Goal: Task Accomplishment & Management: Manage account settings

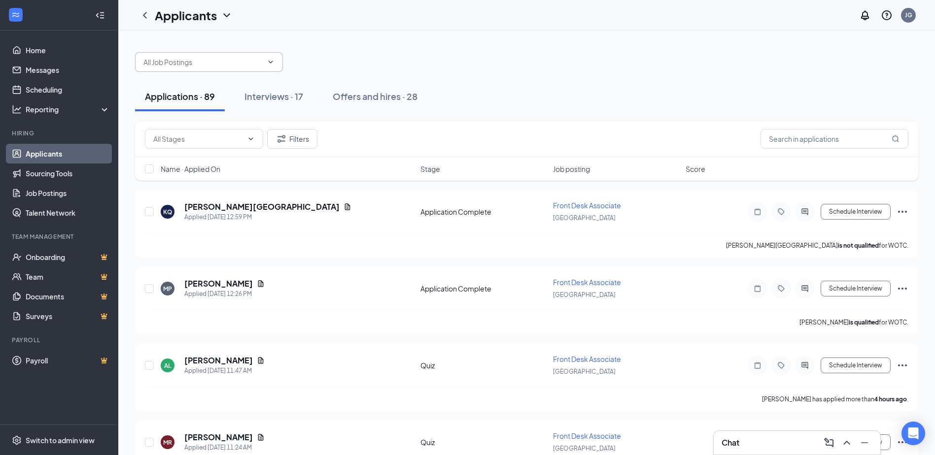
click at [267, 63] on span at bounding box center [270, 62] width 10 height 8
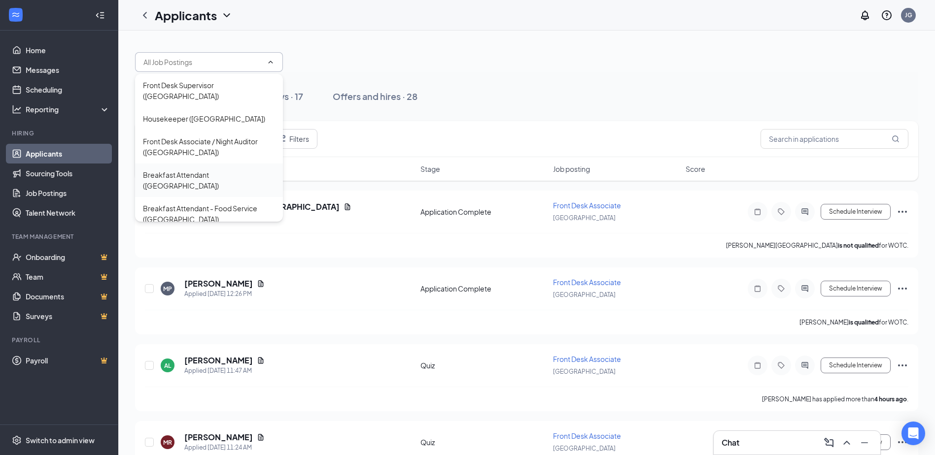
click at [179, 170] on div "Breakfast Attendant ([GEOGRAPHIC_DATA])" at bounding box center [209, 181] width 132 height 22
type input "Breakfast Attendant ([GEOGRAPHIC_DATA])"
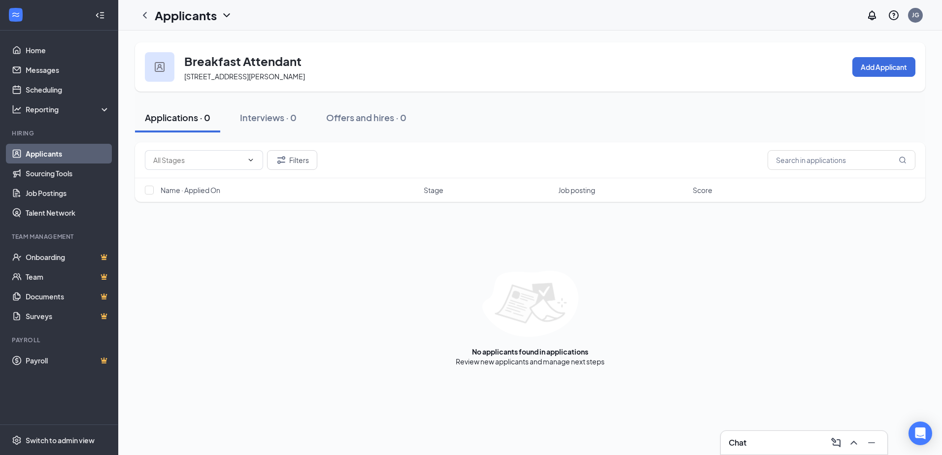
click at [227, 16] on icon "ChevronDown" at bounding box center [227, 15] width 12 height 12
click at [208, 44] on link "Applicants" at bounding box center [214, 43] width 106 height 10
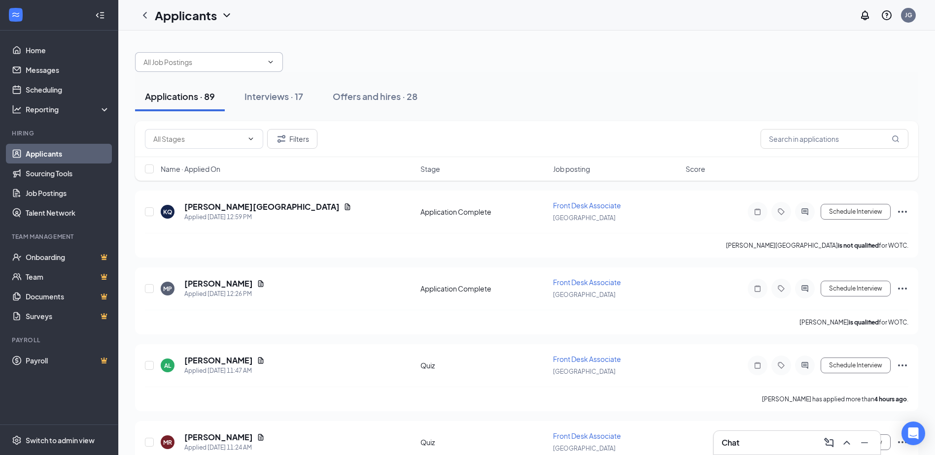
click at [199, 69] on span at bounding box center [209, 62] width 148 height 20
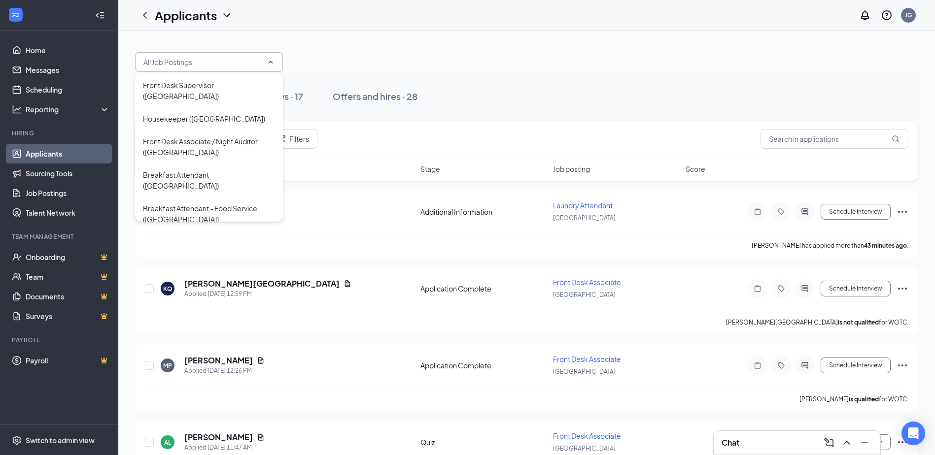
click at [400, 52] on div at bounding box center [526, 57] width 783 height 30
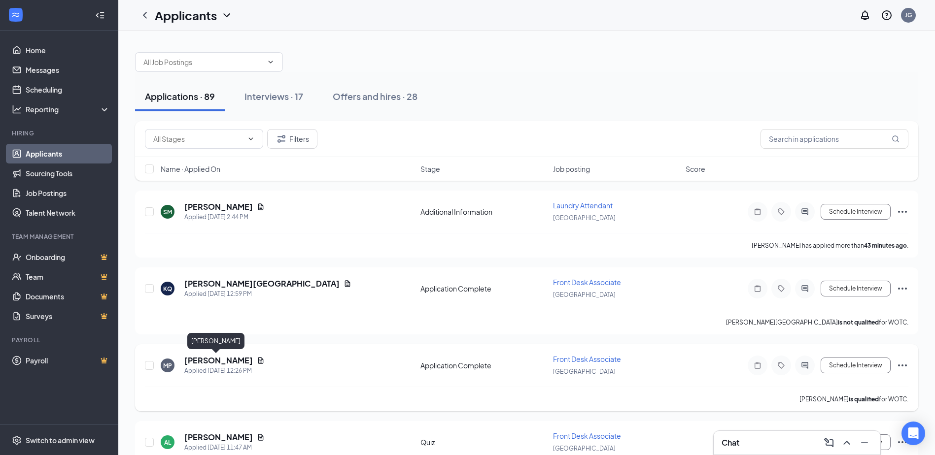
click at [210, 362] on h5 "[PERSON_NAME]" at bounding box center [218, 360] width 69 height 11
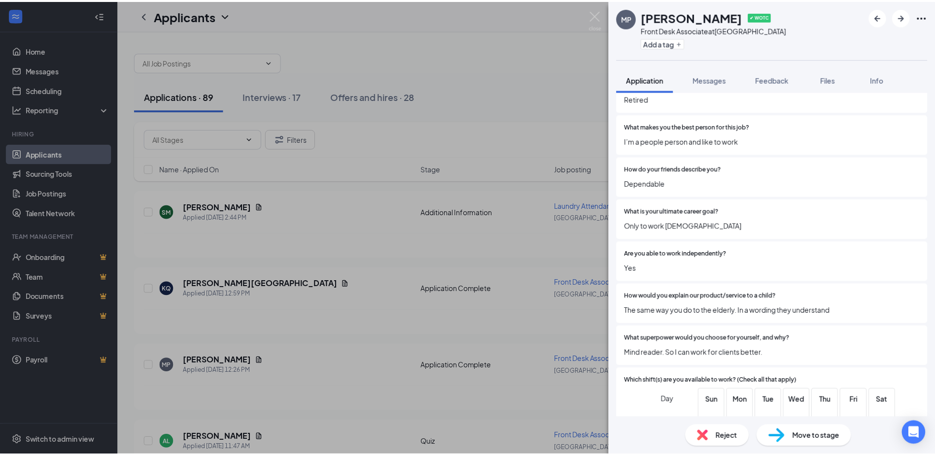
scroll to position [690, 0]
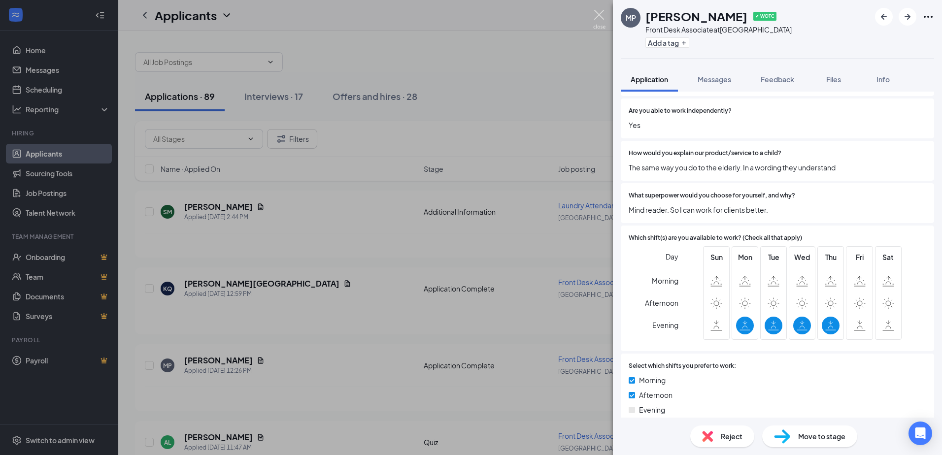
click at [603, 17] on img at bounding box center [599, 19] width 12 height 19
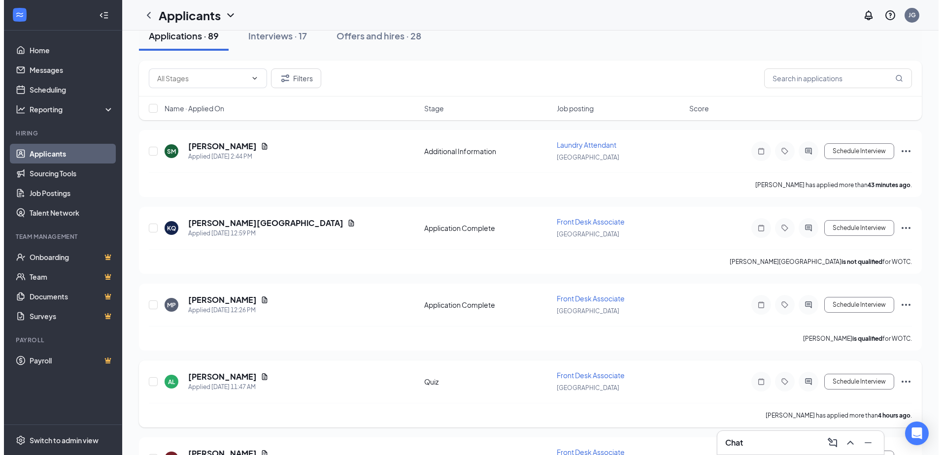
scroll to position [148, 0]
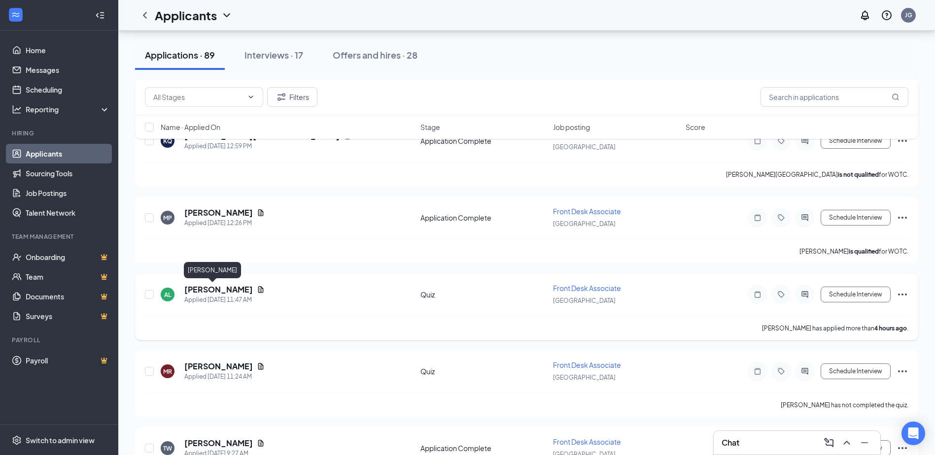
click at [195, 291] on h5 "[PERSON_NAME]" at bounding box center [218, 289] width 69 height 11
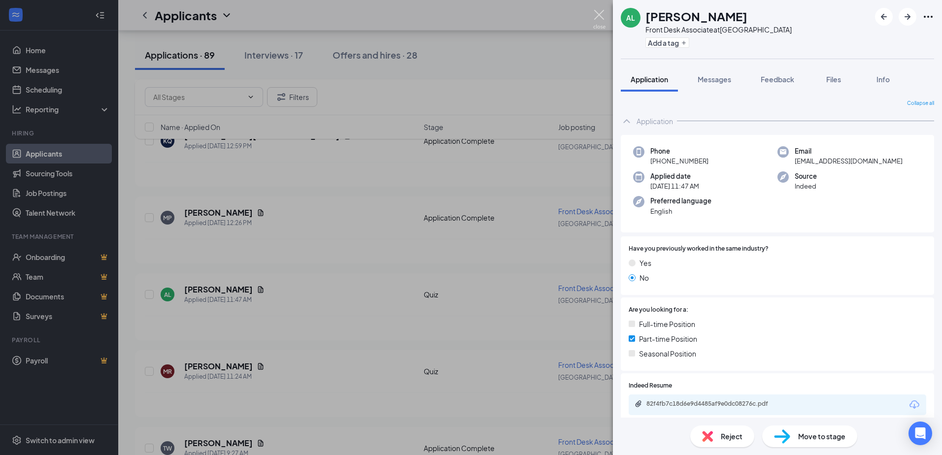
click at [595, 15] on img at bounding box center [599, 19] width 12 height 19
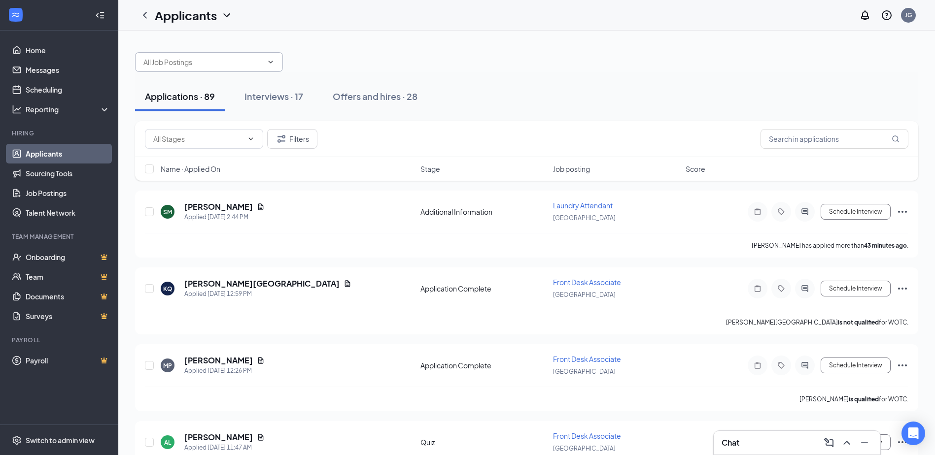
click at [271, 61] on icon "ChevronDown" at bounding box center [271, 62] width 8 height 8
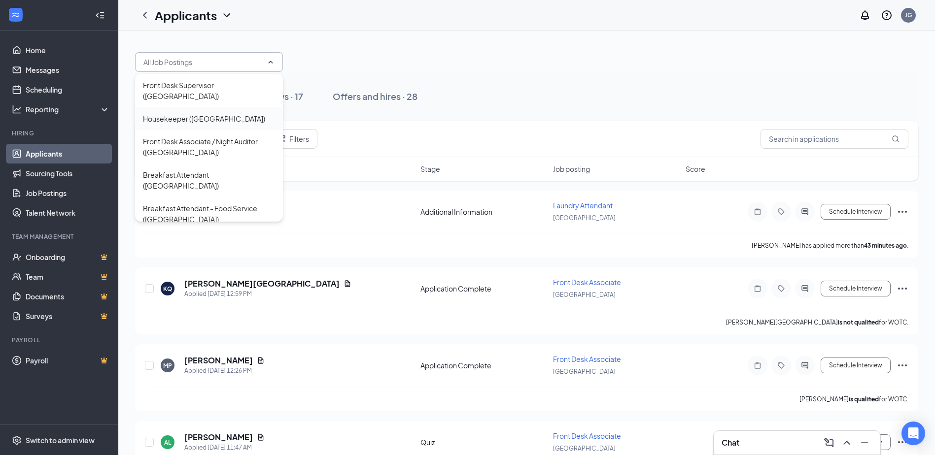
click at [172, 113] on div "Housekeeper ([GEOGRAPHIC_DATA])" at bounding box center [204, 118] width 122 height 11
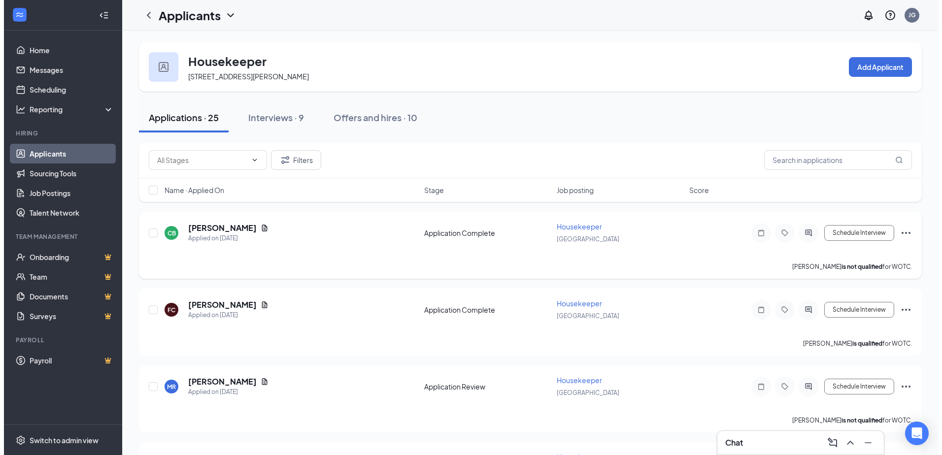
scroll to position [49, 0]
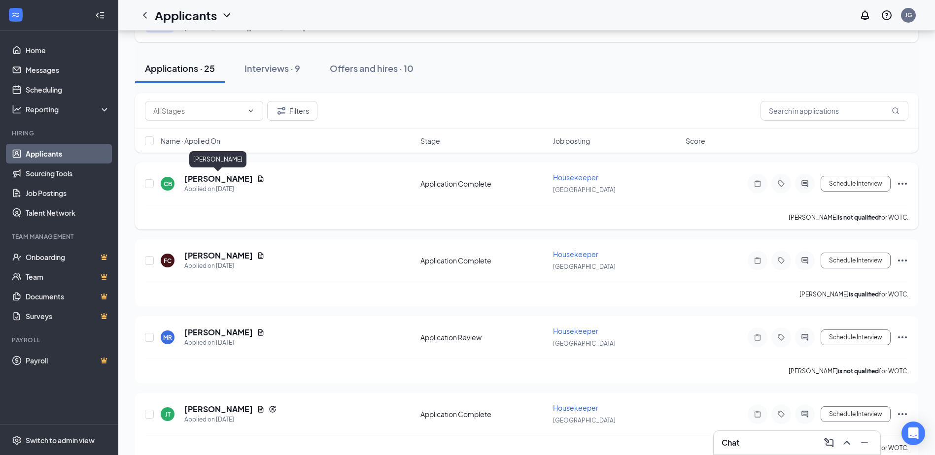
click at [195, 180] on h5 "[PERSON_NAME]" at bounding box center [218, 178] width 69 height 11
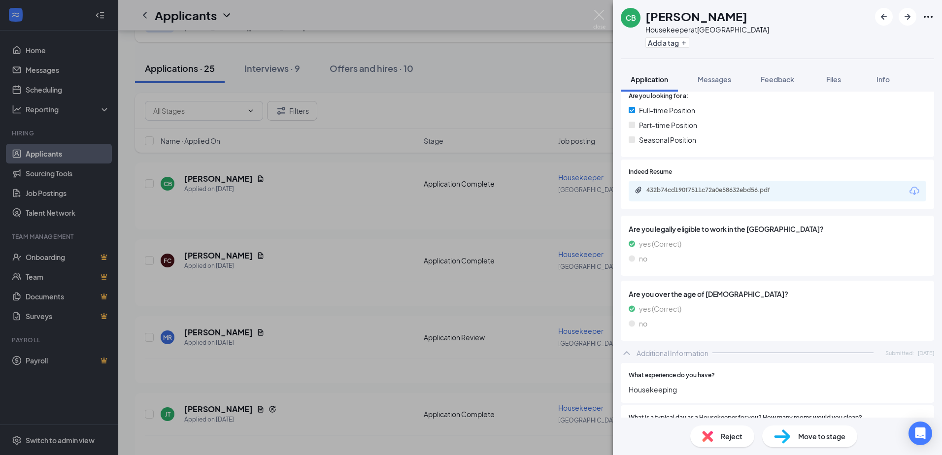
scroll to position [138, 0]
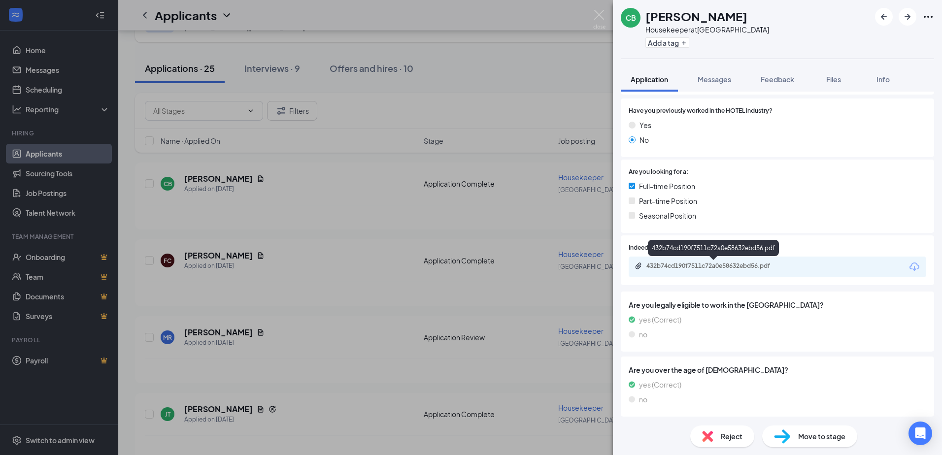
click at [712, 271] on div "432b74cd190f7511c72a0e58632ebd56.pdf" at bounding box center [715, 266] width 160 height 9
drag, startPoint x: 817, startPoint y: 440, endPoint x: 788, endPoint y: 425, distance: 32.0
click at [816, 443] on div "Move to stage" at bounding box center [809, 437] width 95 height 22
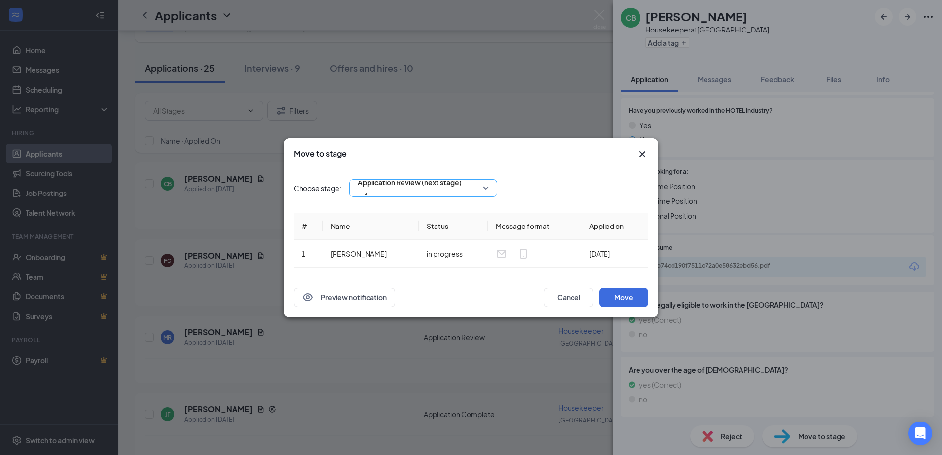
click at [392, 196] on div "Application Review (next stage)" at bounding box center [423, 188] width 148 height 18
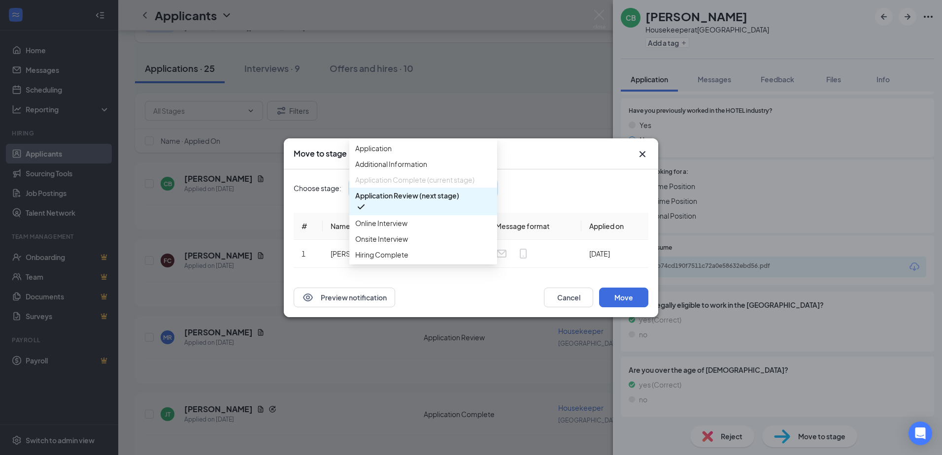
drag, startPoint x: 605, startPoint y: 189, endPoint x: 589, endPoint y: 276, distance: 88.6
click at [604, 189] on div "Choose stage: Application Review (next stage) 3294277 3294274 3294279 Applicati…" at bounding box center [471, 188] width 355 height 18
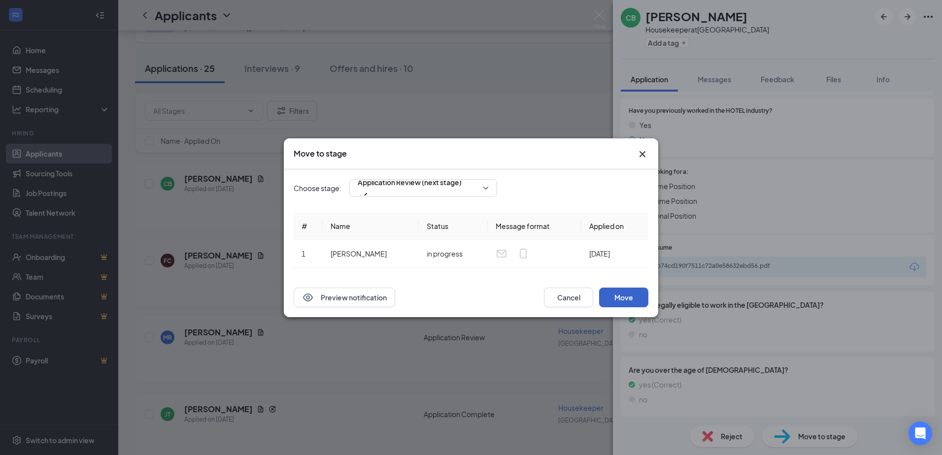
click at [609, 294] on button "Move" at bounding box center [623, 298] width 49 height 20
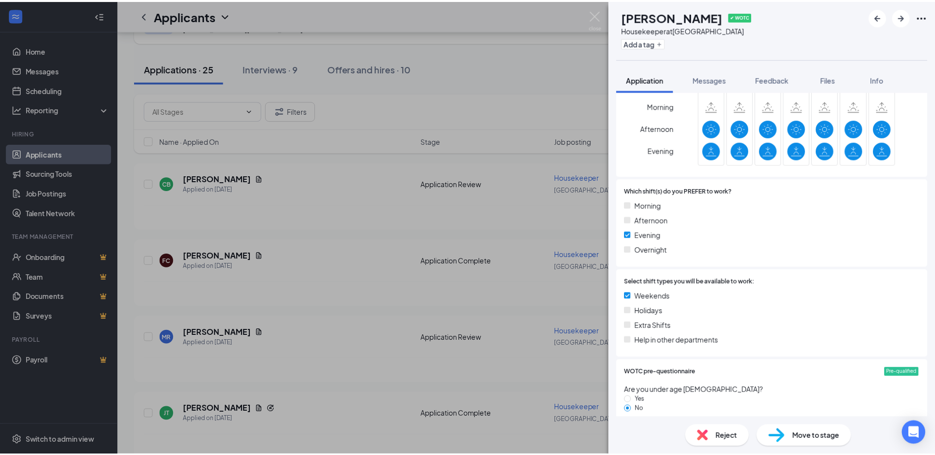
scroll to position [739, 0]
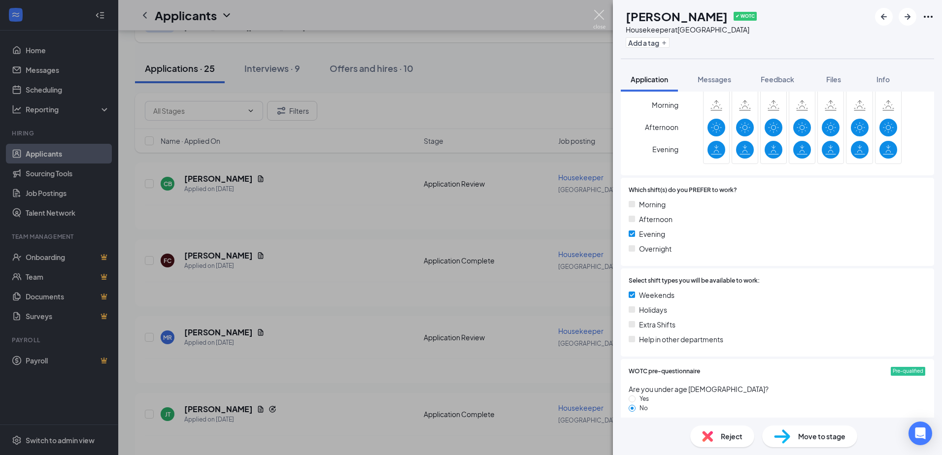
click at [594, 16] on img at bounding box center [599, 19] width 12 height 19
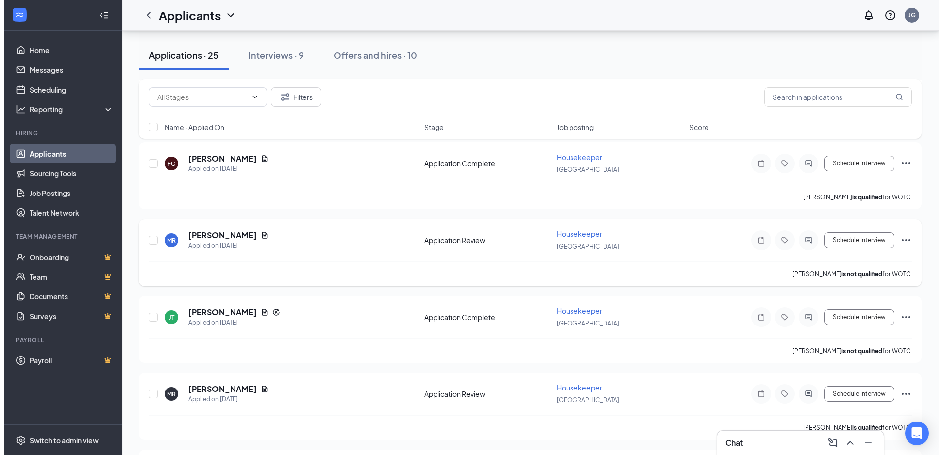
scroll to position [148, 0]
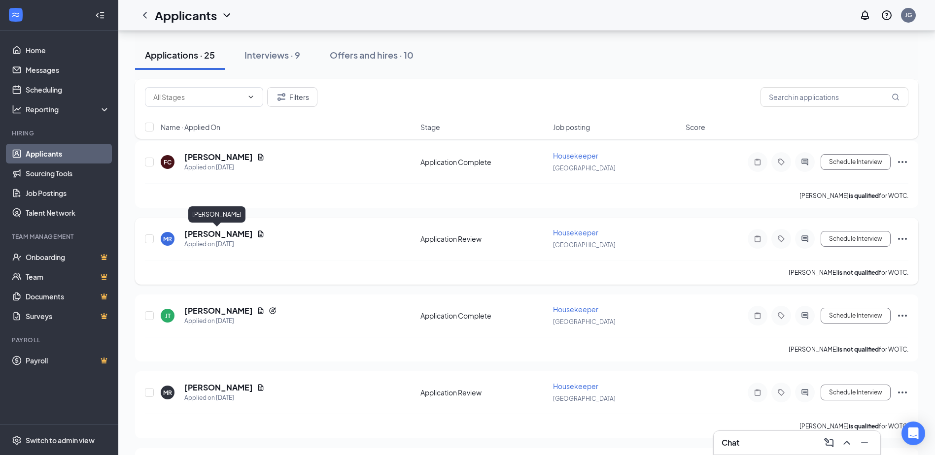
drag, startPoint x: 210, startPoint y: 234, endPoint x: 224, endPoint y: 230, distance: 14.4
click at [213, 233] on h5 "[PERSON_NAME]" at bounding box center [218, 234] width 69 height 11
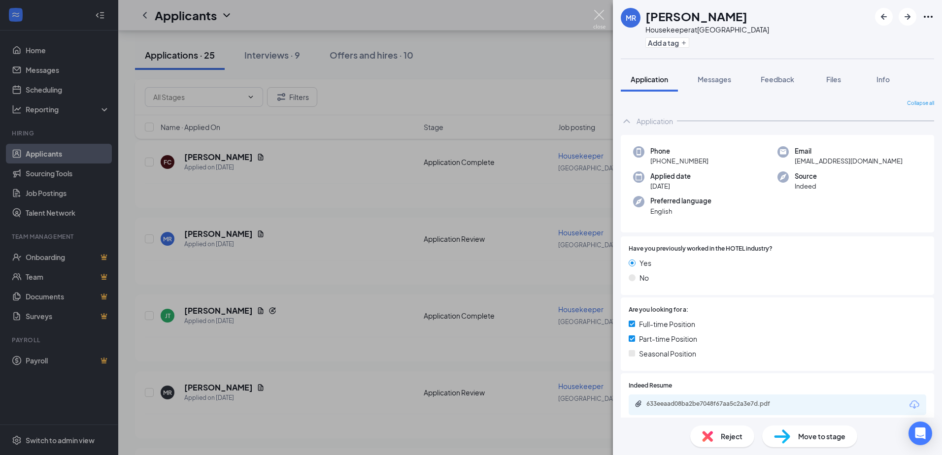
click at [603, 15] on img at bounding box center [599, 19] width 12 height 19
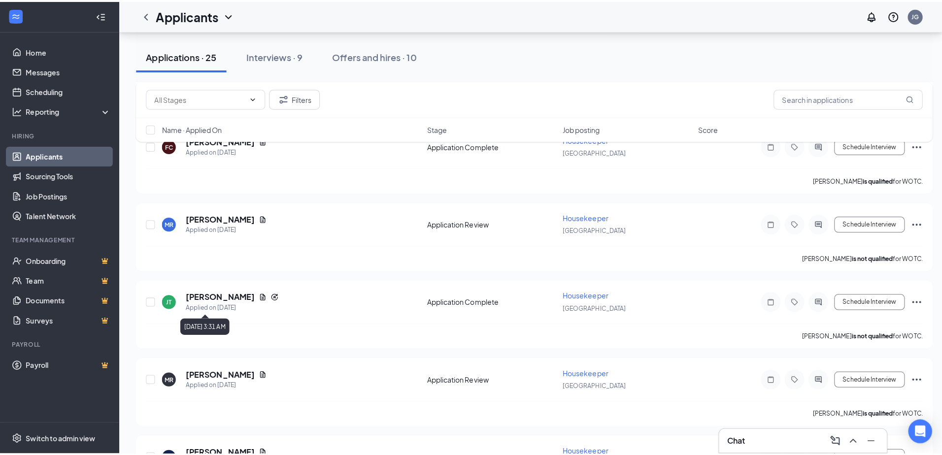
scroll to position [197, 0]
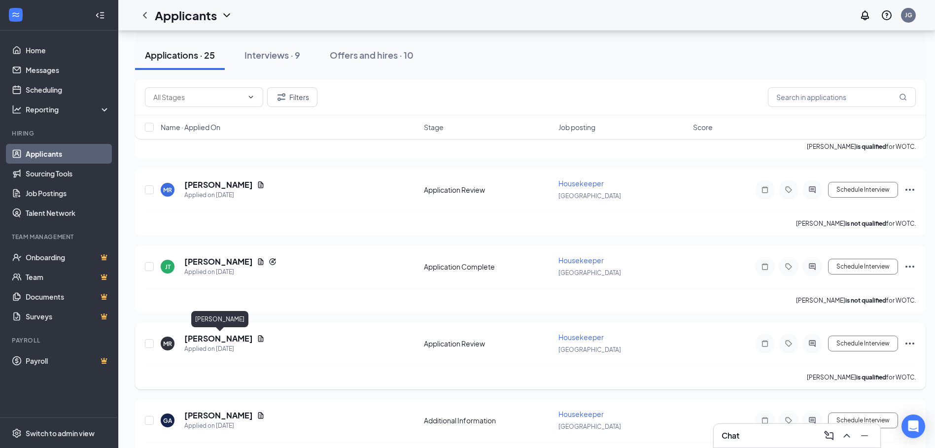
click at [238, 338] on h5 "[PERSON_NAME]" at bounding box center [218, 338] width 69 height 11
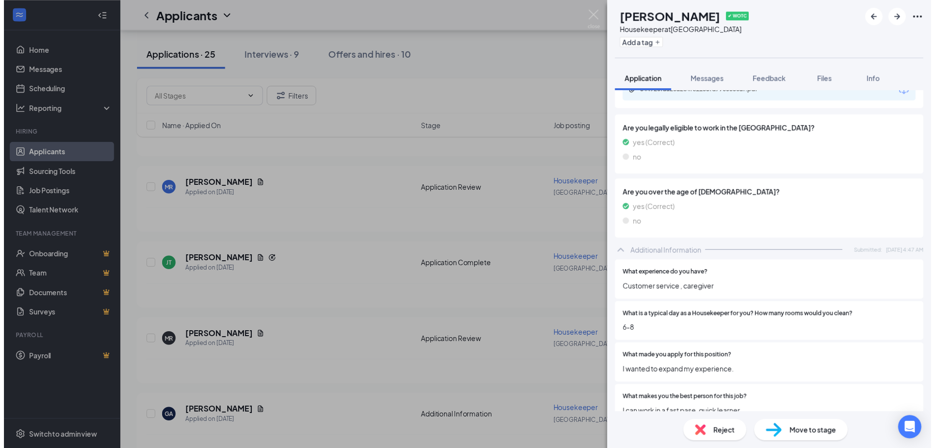
scroll to position [18, 0]
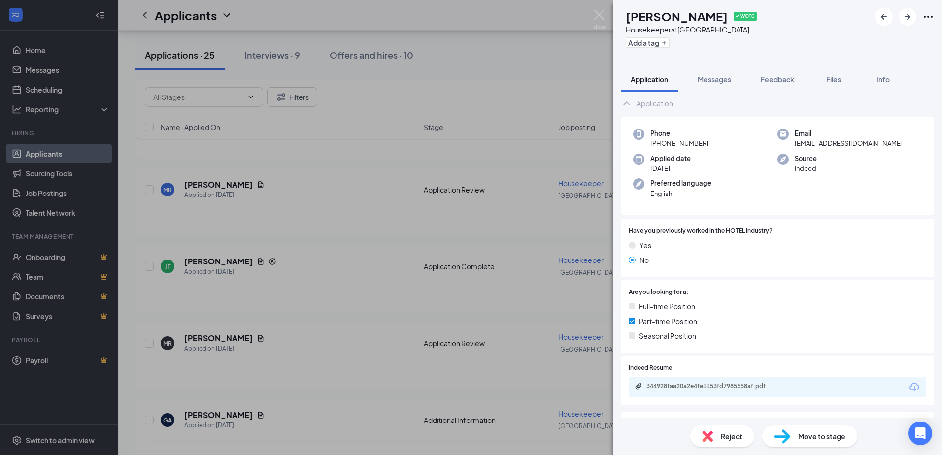
click at [709, 388] on div "344928faa20a2e4fe1153fd7985558af.pdf" at bounding box center [716, 386] width 138 height 8
click at [603, 18] on img at bounding box center [599, 19] width 12 height 19
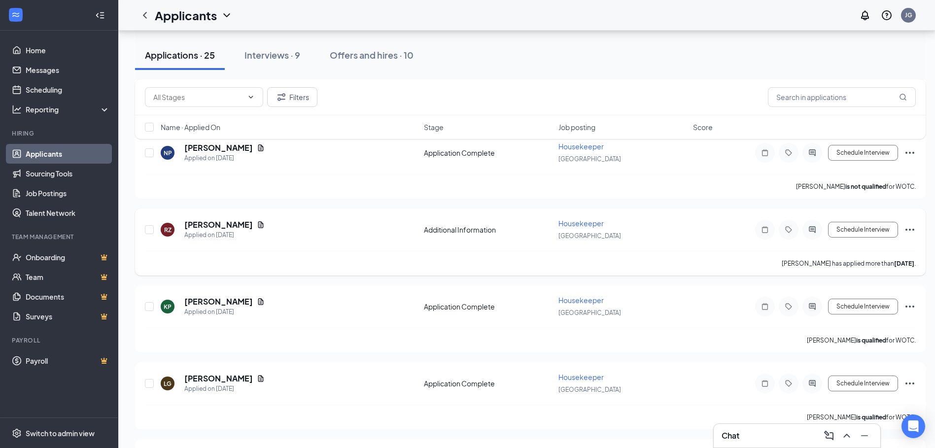
scroll to position [542, 0]
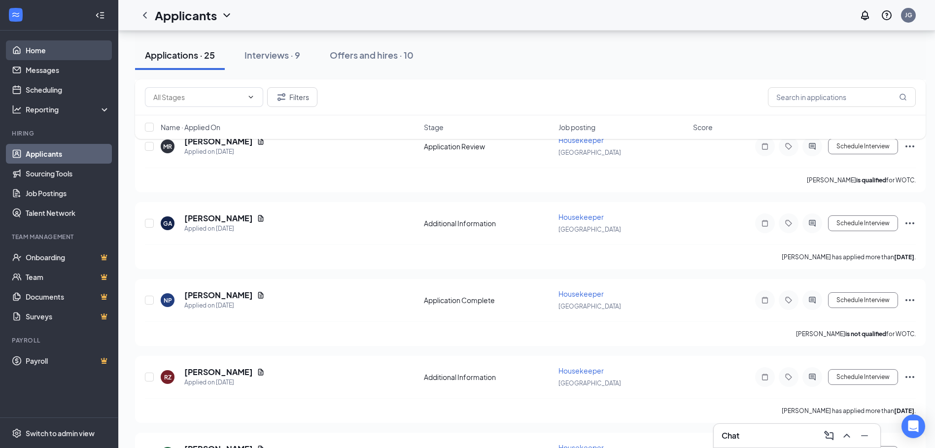
drag, startPoint x: 51, startPoint y: 54, endPoint x: 56, endPoint y: 49, distance: 7.3
click at [51, 54] on link "Home" at bounding box center [68, 50] width 84 height 20
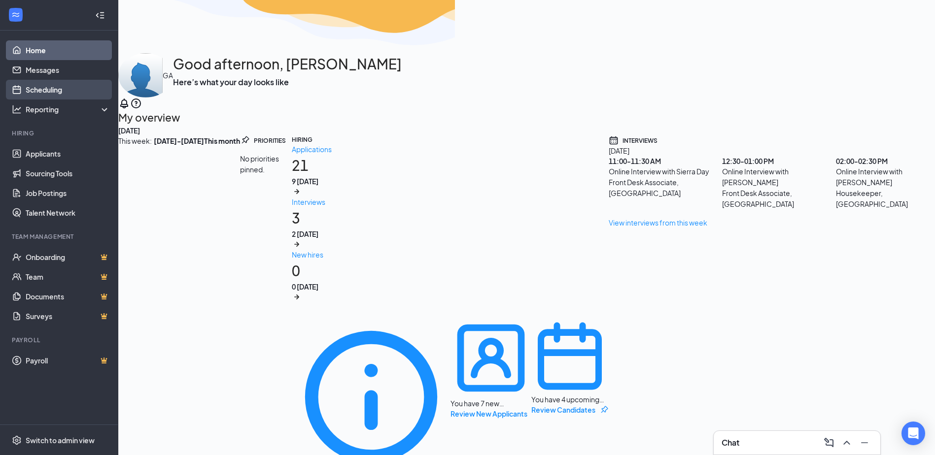
click at [40, 88] on link "Scheduling" at bounding box center [68, 90] width 84 height 20
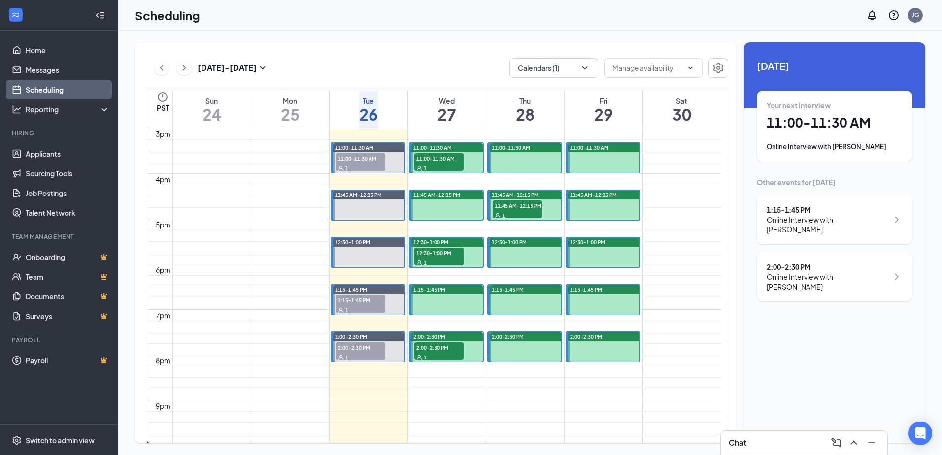
scroll to position [682, 0]
